Goal: Information Seeking & Learning: Learn about a topic

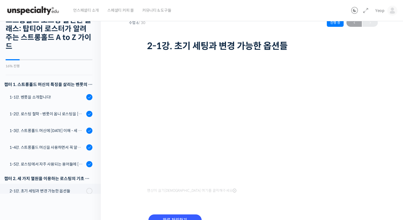
scroll to position [174, 0]
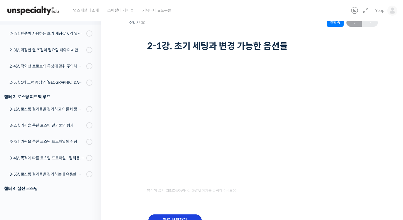
click at [187, 216] on input "완료 처리하기" at bounding box center [174, 220] width 53 height 11
click at [188, 218] on input "완료 처리하기" at bounding box center [174, 220] width 53 height 11
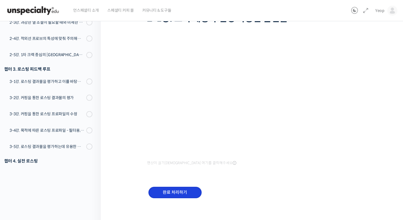
scroll to position [50, 0]
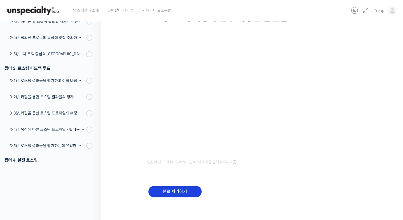
click at [176, 189] on input "완료 처리하기" at bounding box center [174, 191] width 53 height 11
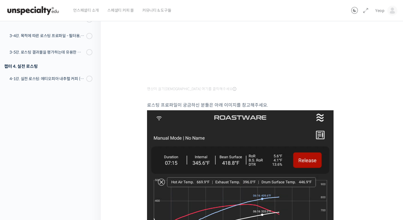
scroll to position [124, 0]
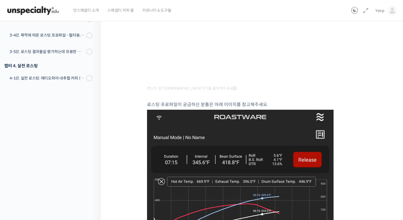
click at [124, 79] on div "스트롱홀드 로스팅 올인원 클래스: 탑티어 로스터가 알려주는 스트롱홀드 A to Z 가이드 2-2강. 벤풋이 사용하는 초기 세팅값 & 각 열원이…" at bounding box center [253, 174] width 305 height 562
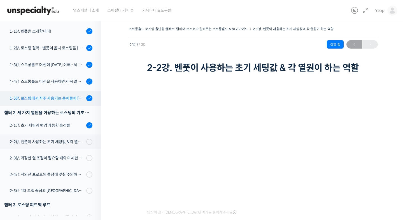
scroll to position [88, 0]
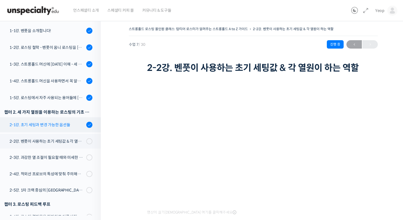
click at [51, 126] on div "2-1강. 초기 세팅과 변경 가능한 옵션들" at bounding box center [47, 125] width 75 height 6
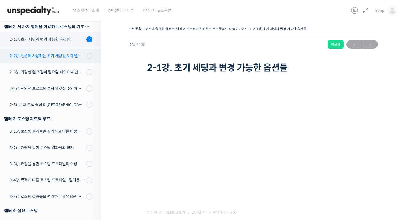
click at [69, 56] on div "2-2강. 벤풋이 사용하는 초기 세팅값 & 각 열원이 하는 역할" at bounding box center [47, 56] width 75 height 6
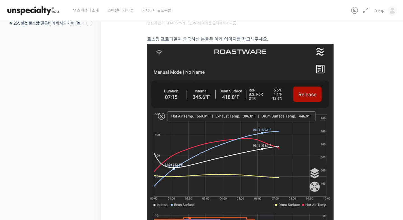
scroll to position [196, 0]
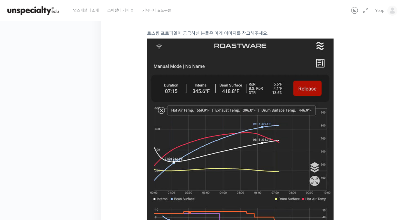
click at [187, 162] on img at bounding box center [240, 182] width 186 height 286
click at [219, 123] on img at bounding box center [240, 182] width 186 height 286
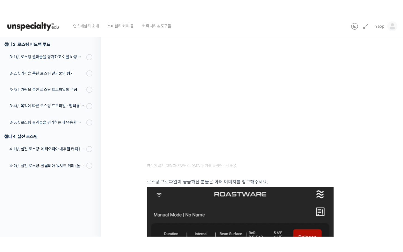
scroll to position [58, 0]
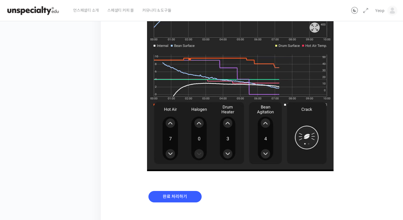
scroll to position [368, 0]
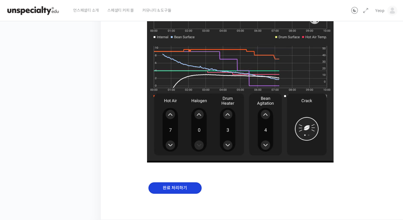
click at [169, 185] on input "완료 처리하기" at bounding box center [174, 188] width 53 height 11
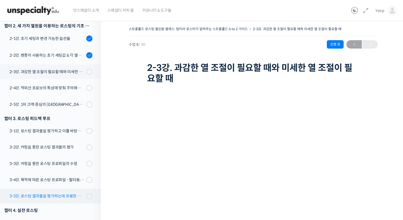
scroll to position [175, 0]
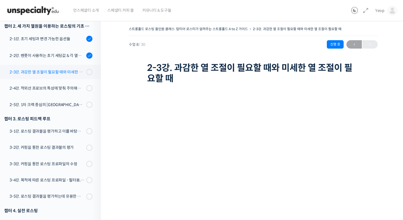
click at [71, 71] on div "2-3강. 과감한 열 조절이 필요할 때와 미세한 열 조절이 필요할 때" at bounding box center [47, 72] width 75 height 6
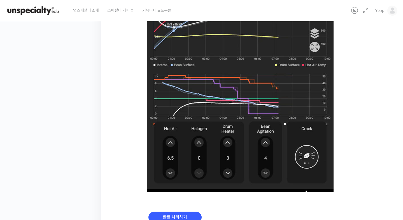
scroll to position [368, 0]
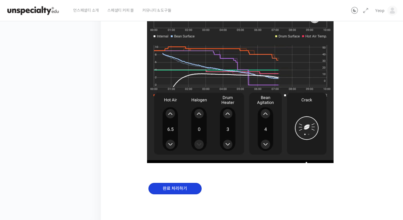
click at [164, 190] on input "완료 처리하기" at bounding box center [174, 188] width 53 height 11
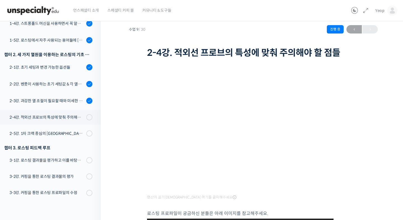
scroll to position [133, 0]
